Goal: Information Seeking & Learning: Find specific fact

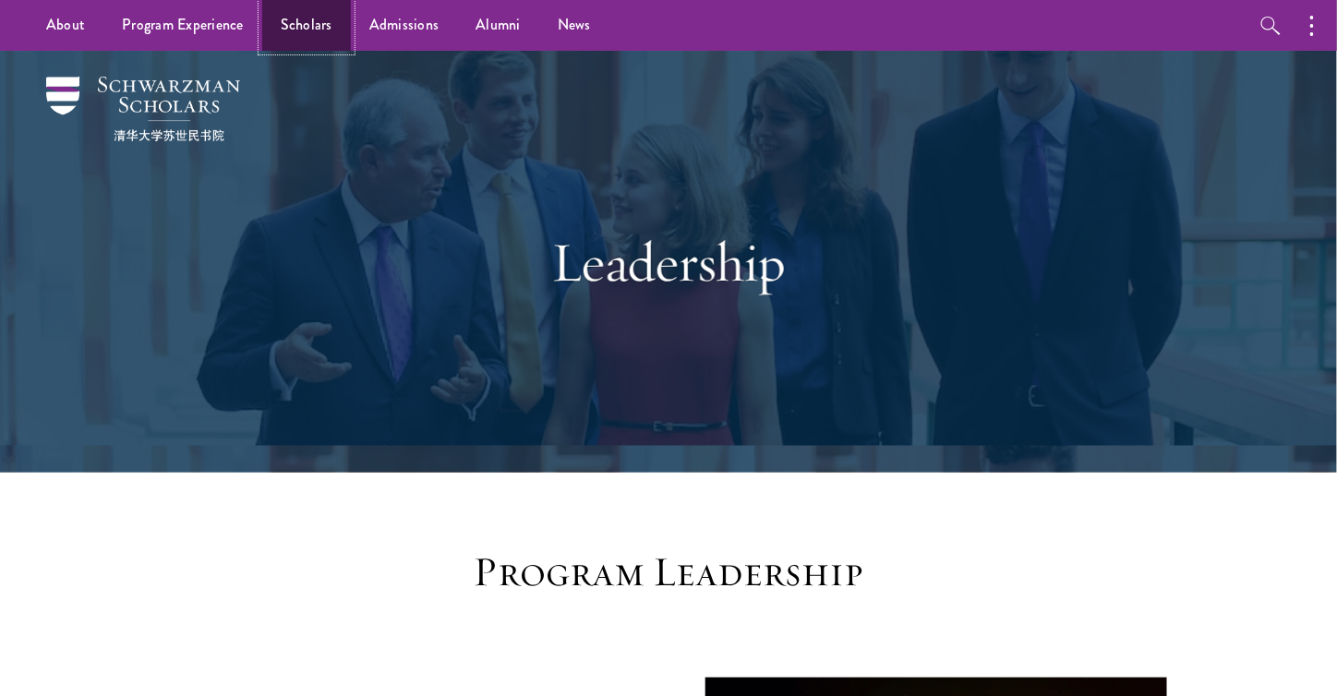
click at [316, 18] on link "Scholars" at bounding box center [306, 25] width 89 height 51
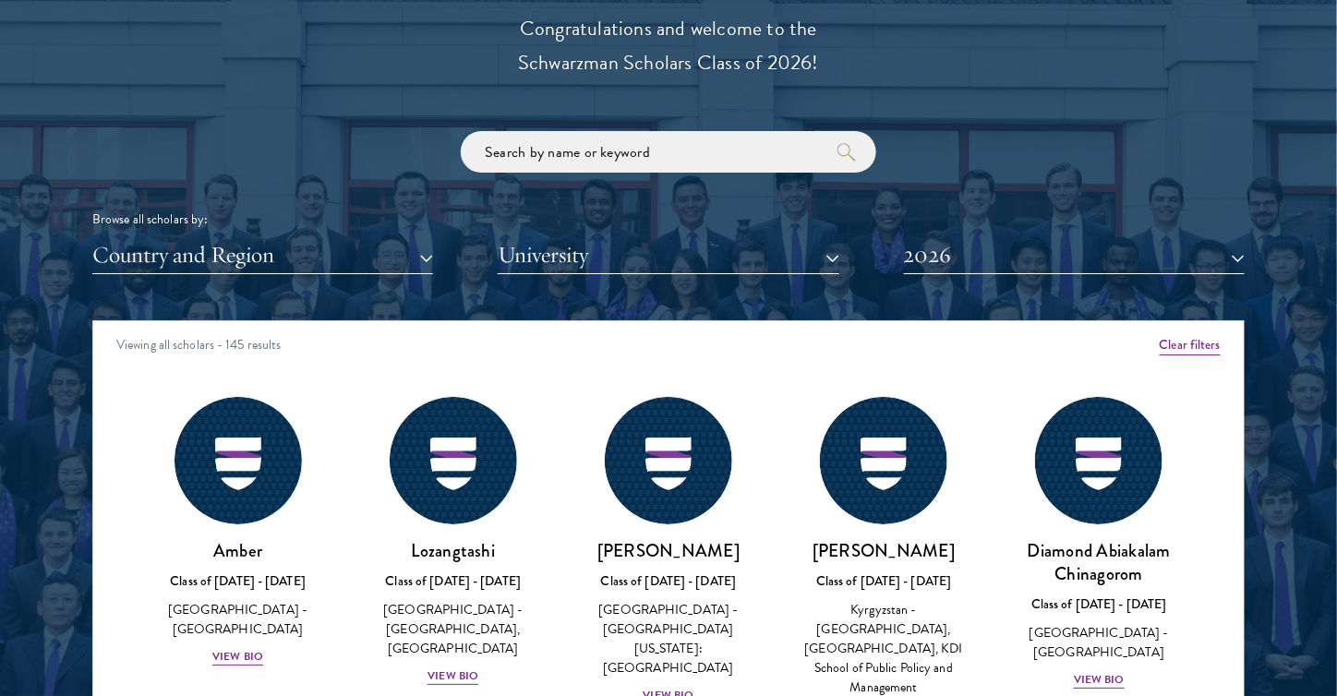
scroll to position [2130, 0]
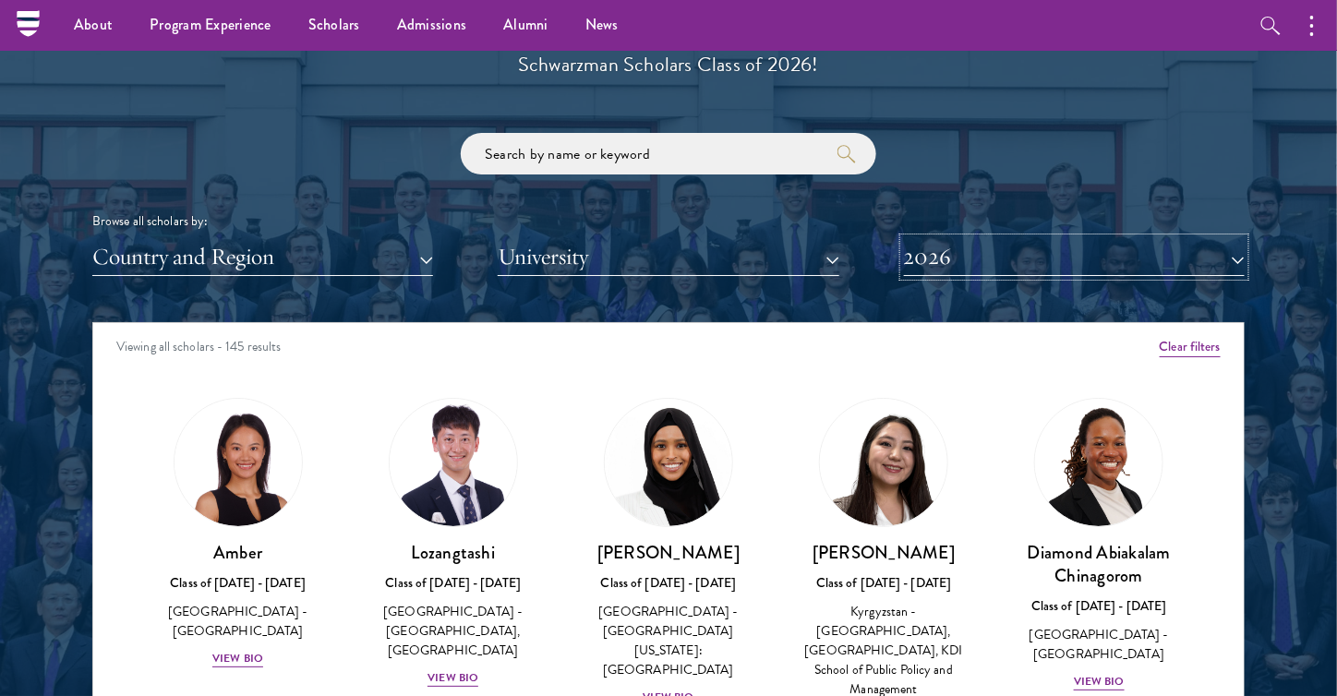
click at [1017, 263] on button "2026" at bounding box center [1074, 257] width 341 height 38
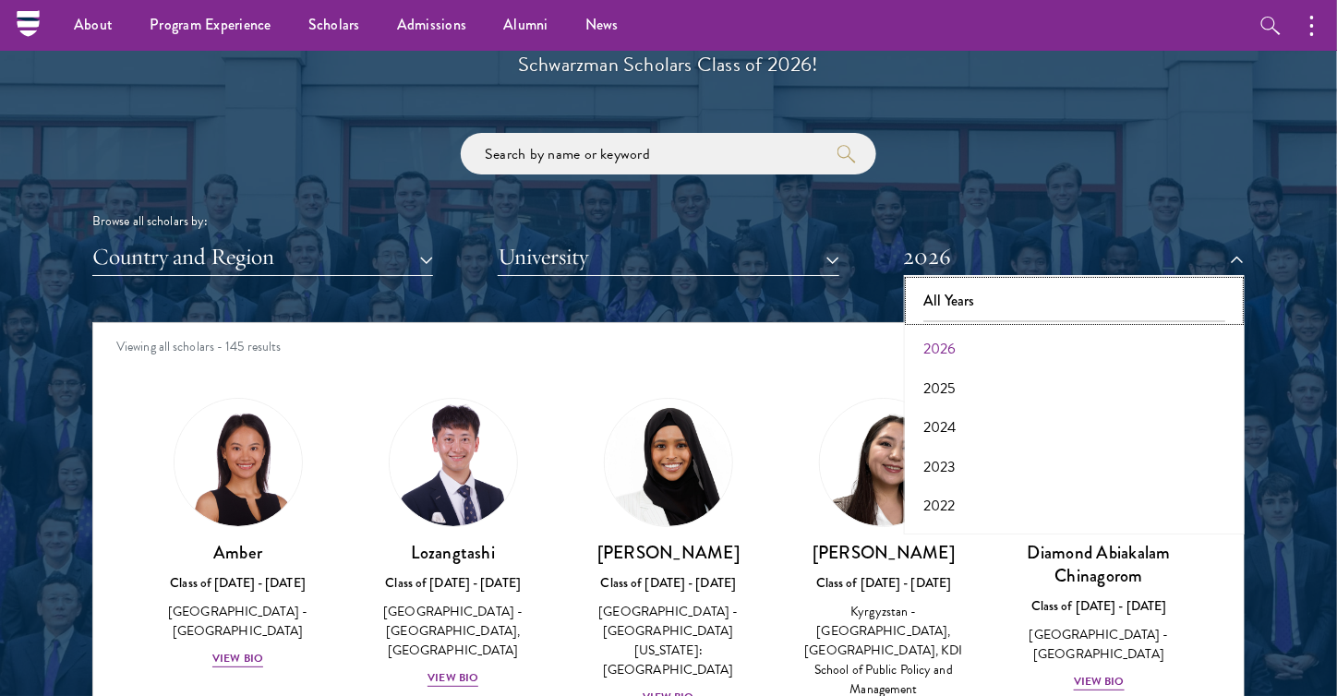
click at [1002, 309] on button "All Years" at bounding box center [1075, 301] width 330 height 39
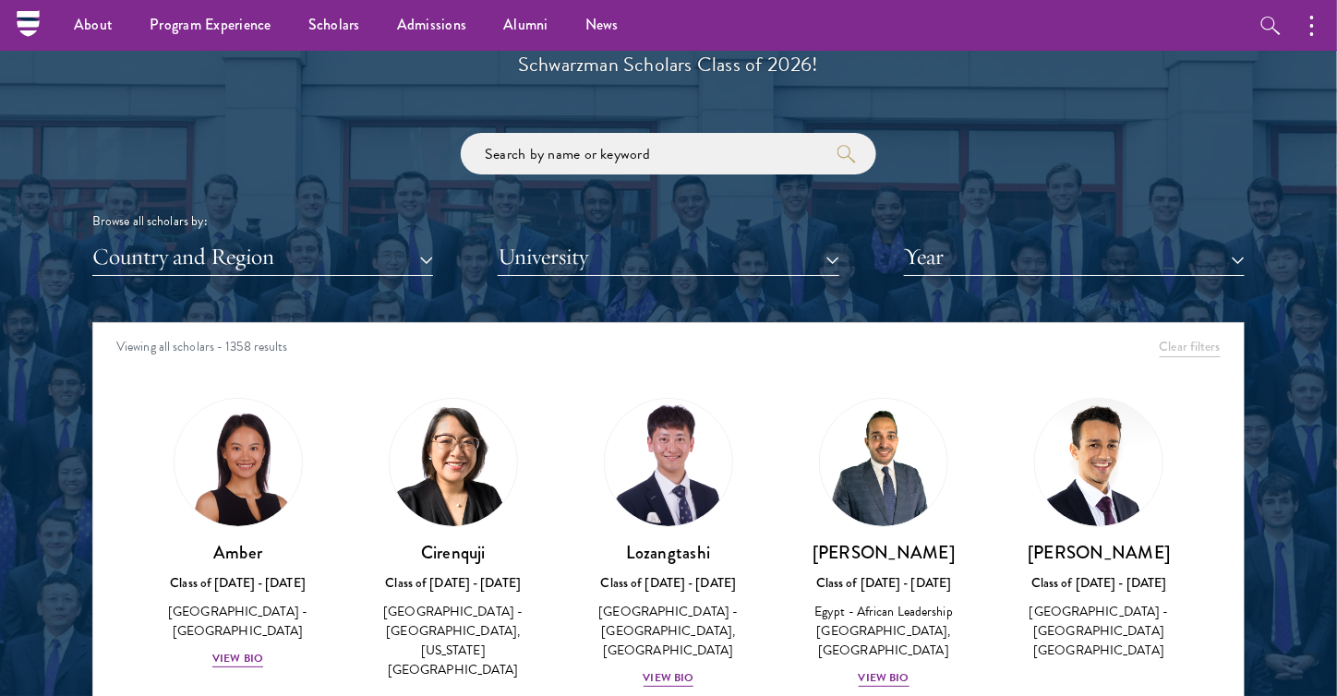
click at [959, 275] on div "Scholar Directory Congratulations and welcome to the Schwarzman Scholars Class …" at bounding box center [668, 406] width 1153 height 939
click at [960, 260] on button "Year" at bounding box center [1074, 257] width 341 height 38
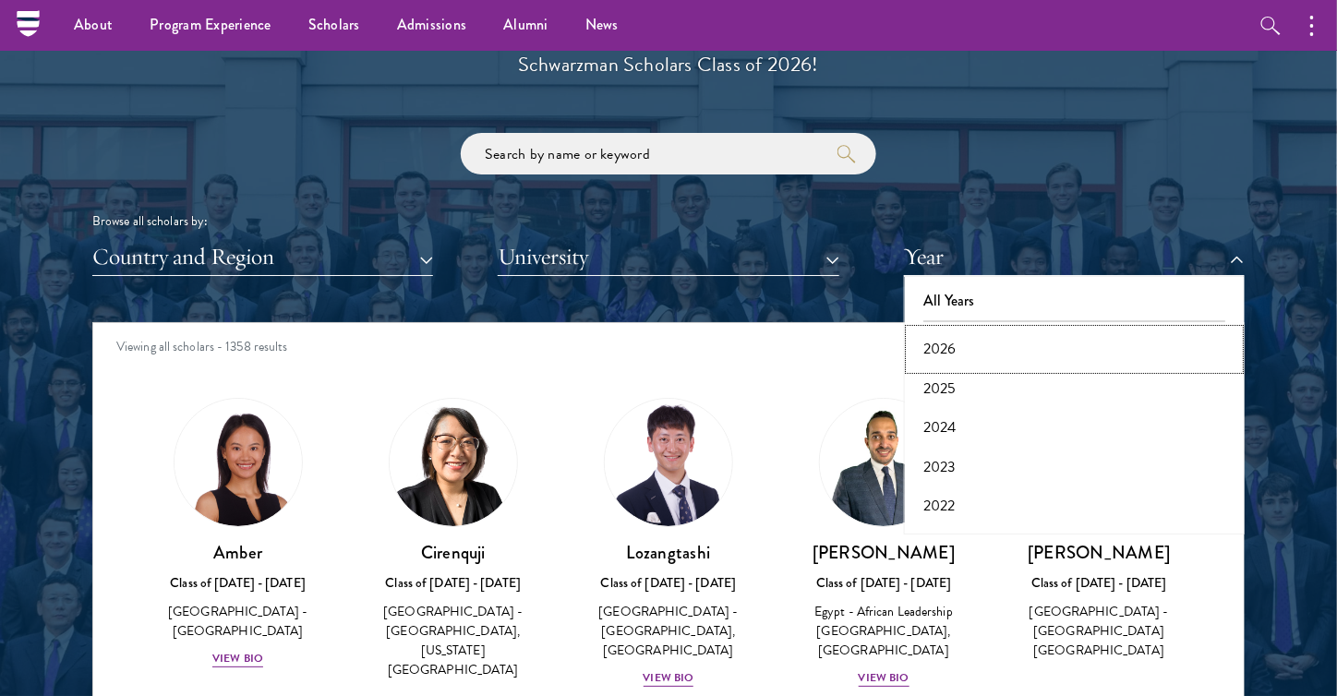
click at [974, 349] on button "2026" at bounding box center [1075, 349] width 330 height 39
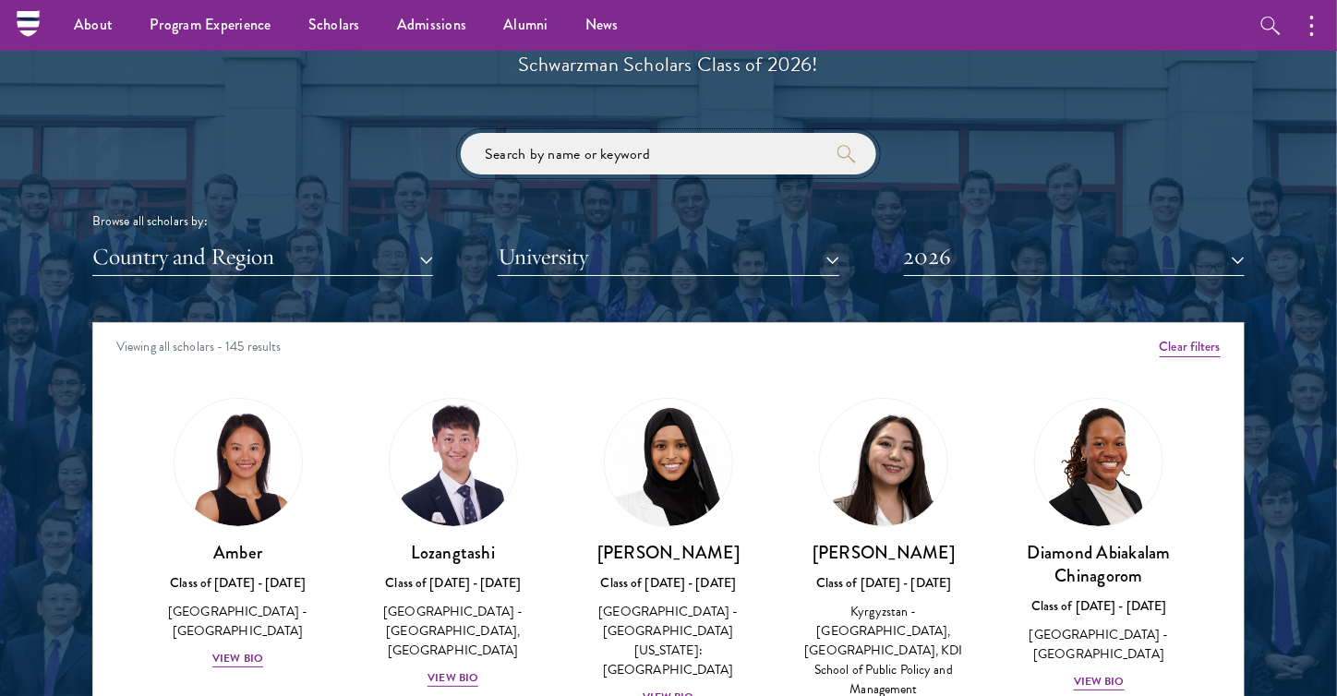
click at [656, 149] on input "search" at bounding box center [669, 154] width 416 height 42
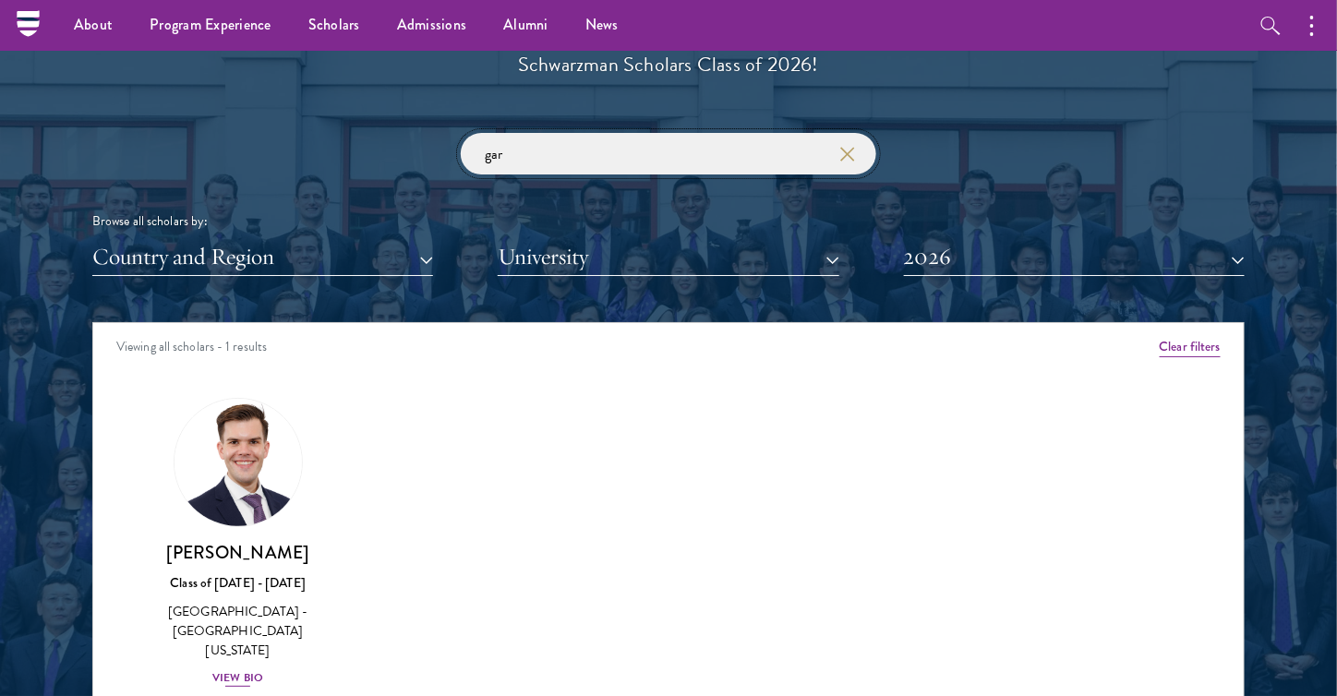
type input "gar"
click at [238, 670] on div "View Bio" at bounding box center [237, 679] width 51 height 18
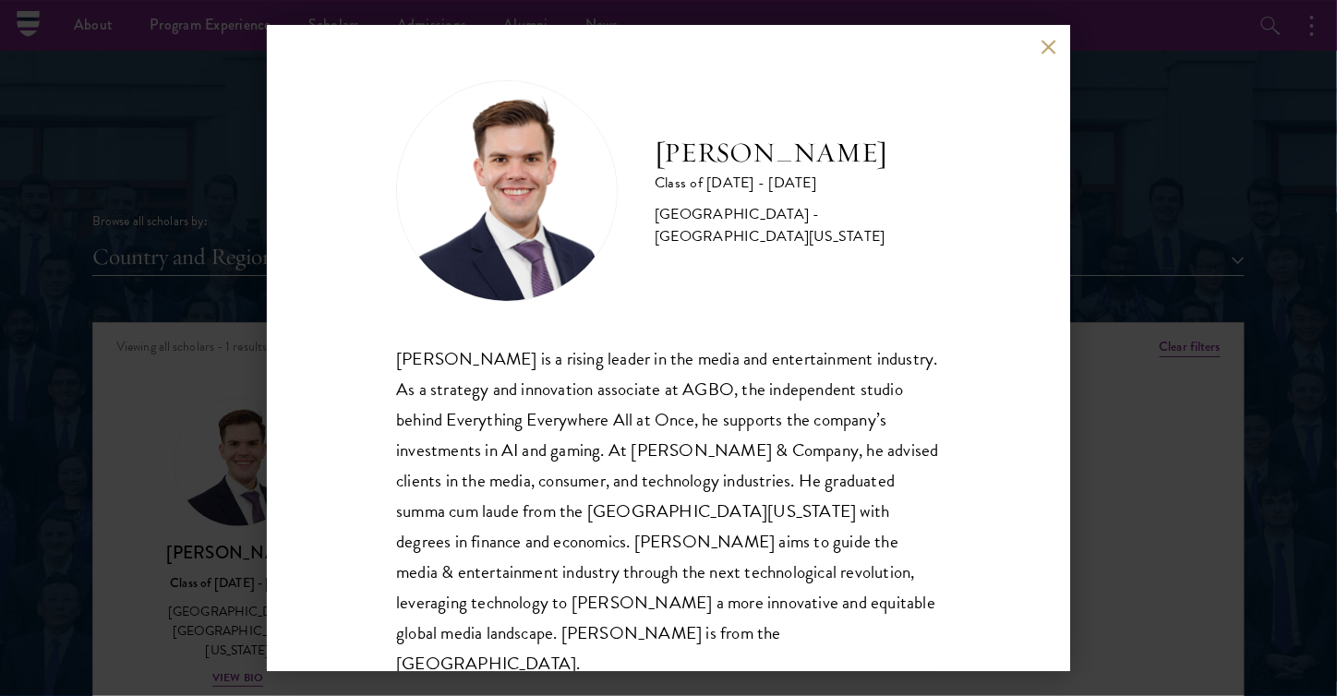
click at [159, 248] on div "[PERSON_NAME] Class of [DATE] - [DATE] [GEOGRAPHIC_DATA] - [GEOGRAPHIC_DATA][US…" at bounding box center [668, 348] width 1337 height 696
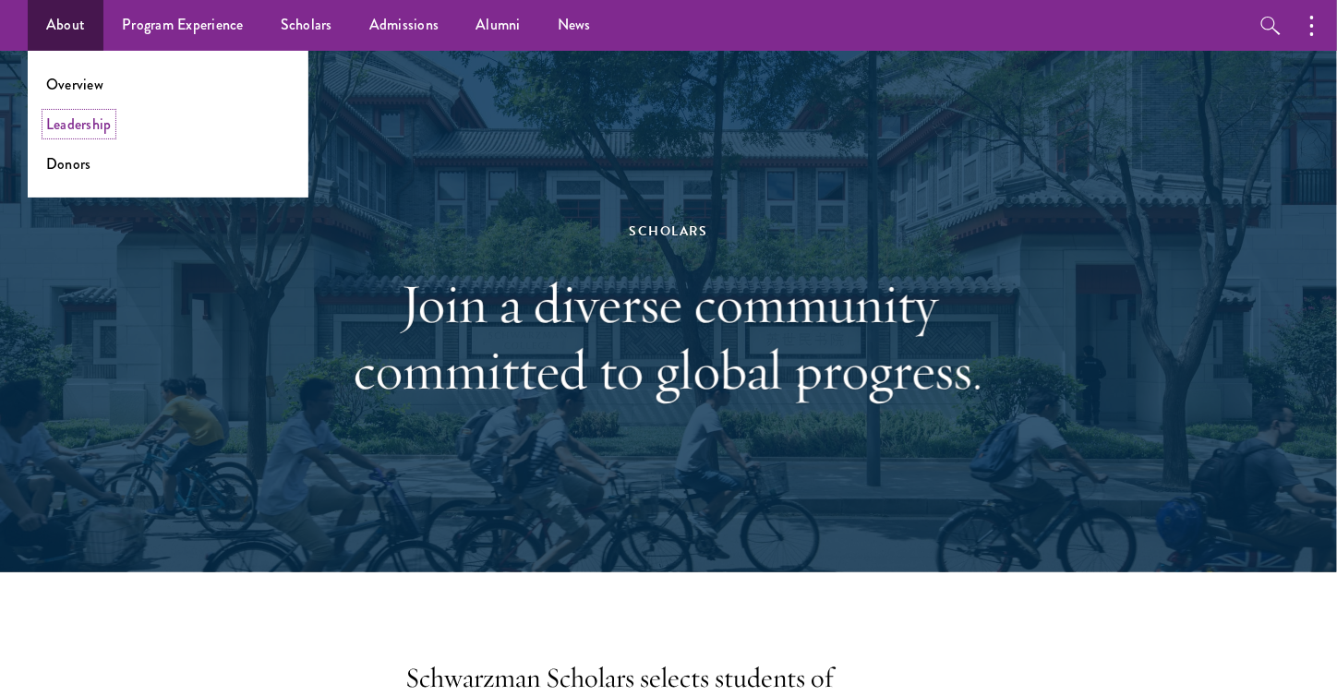
click at [101, 133] on link "Leadership" at bounding box center [79, 124] width 66 height 21
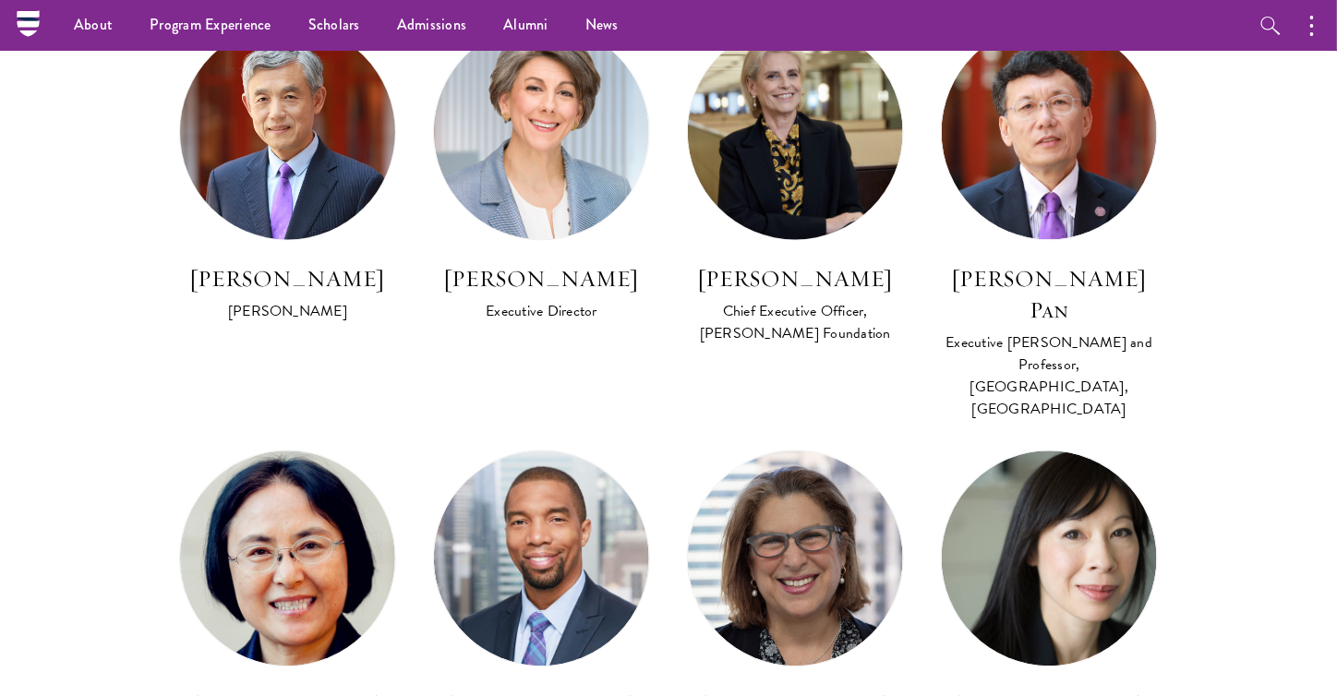
scroll to position [1149, 0]
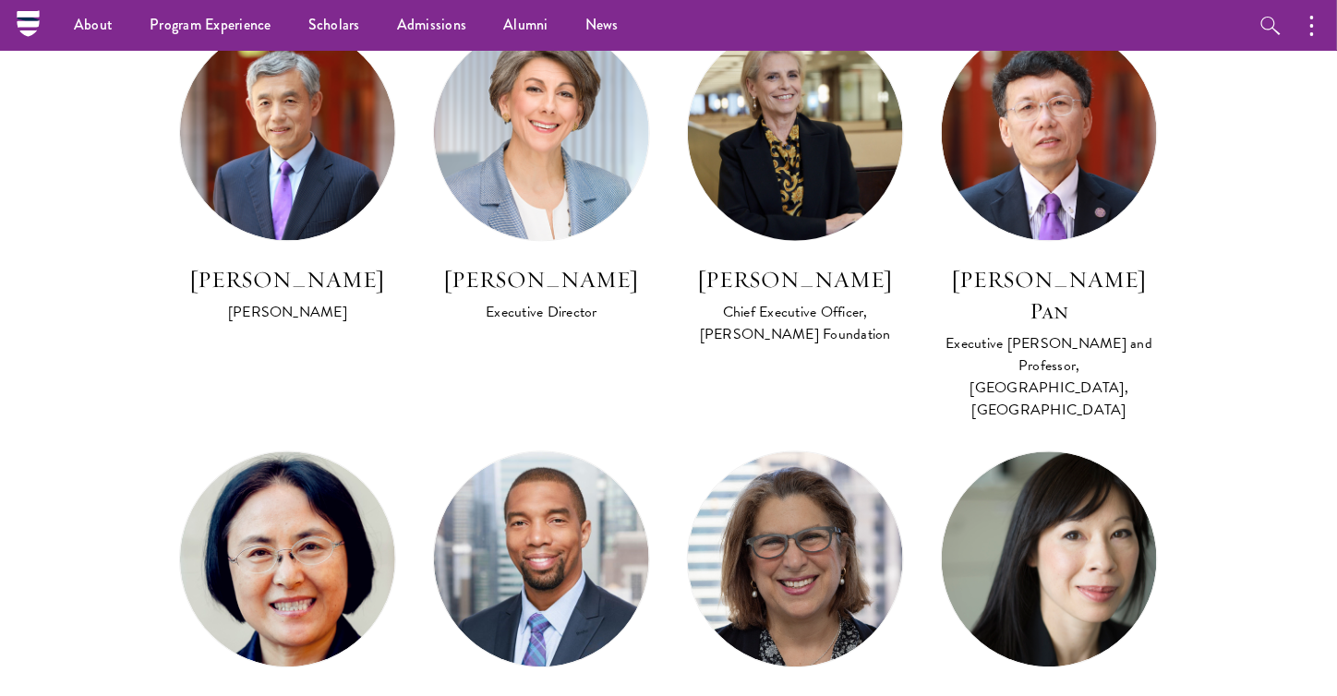
click at [130, 291] on section "Program Leadership Stephen A. Schwarzman Founding Trustee of Schwarzman Scholar…" at bounding box center [668, 320] width 1337 height 1844
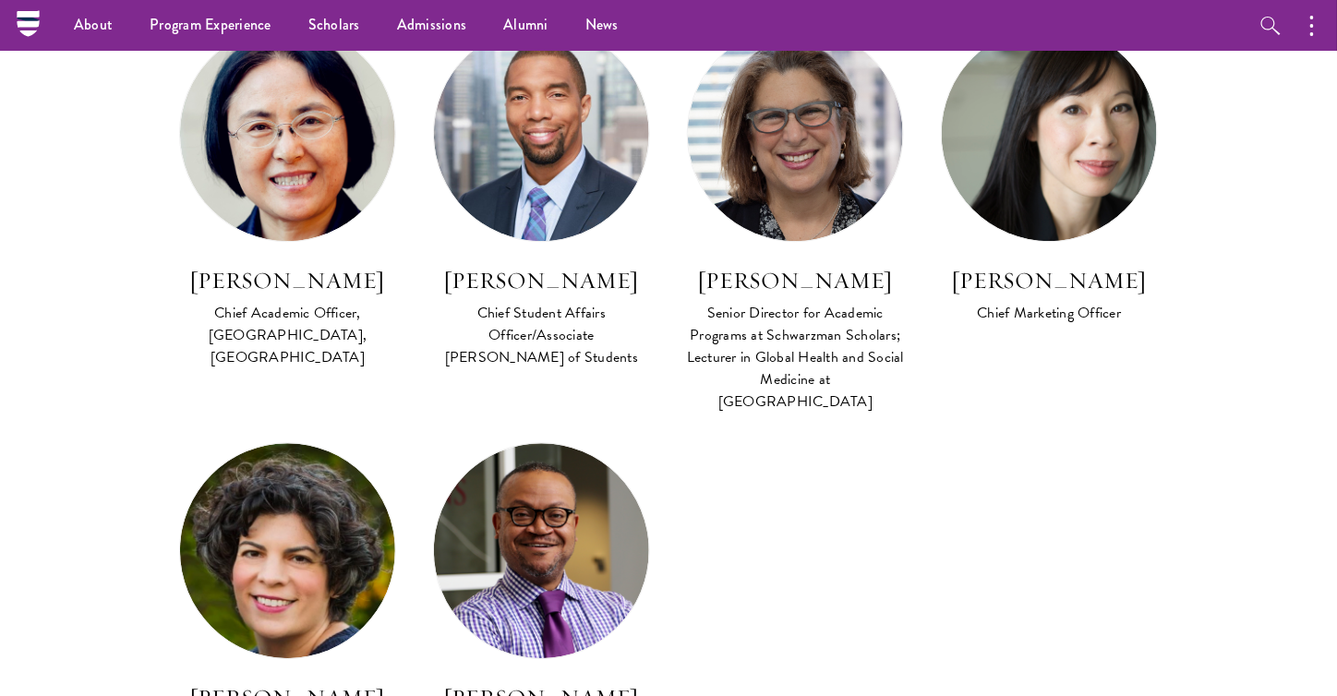
scroll to position [1575, 0]
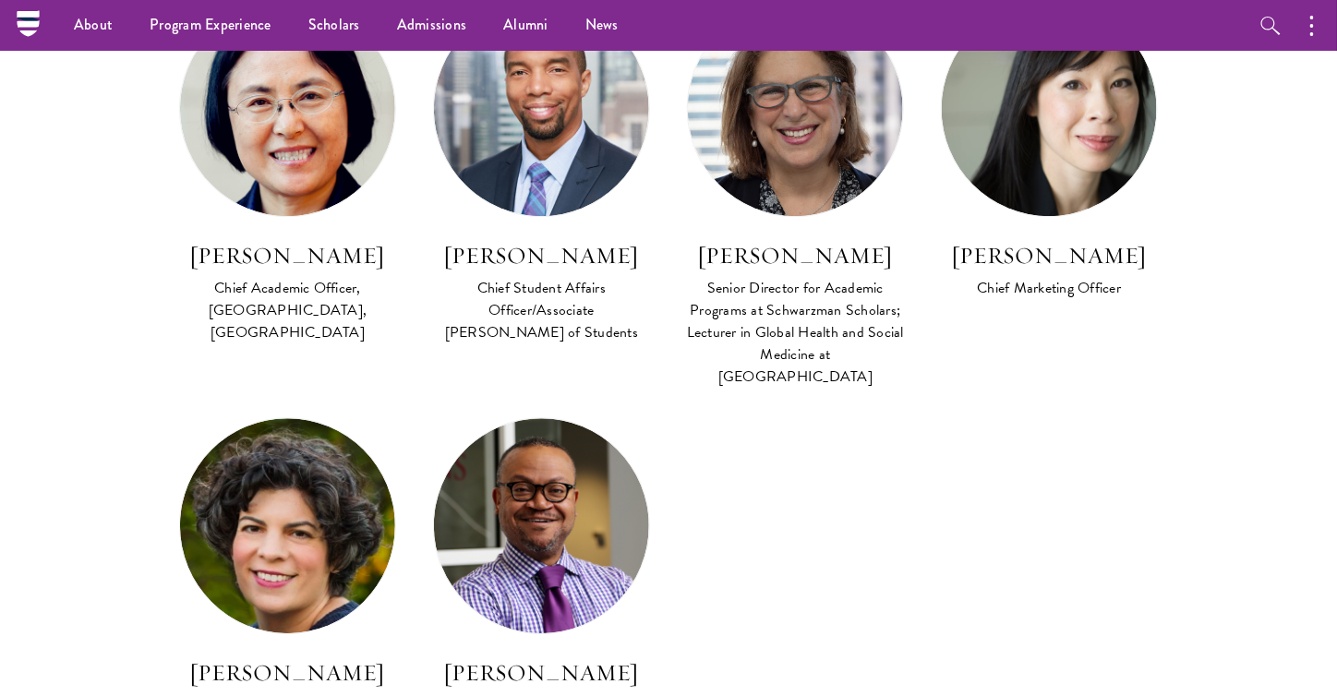
scroll to position [1601, 0]
